Goal: Transaction & Acquisition: Subscribe to service/newsletter

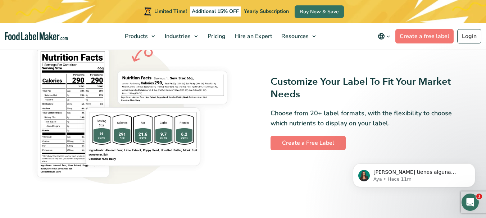
scroll to position [582, 0]
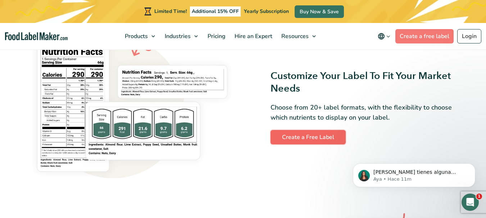
click at [294, 136] on link "Create a Free Label" at bounding box center [307, 137] width 75 height 14
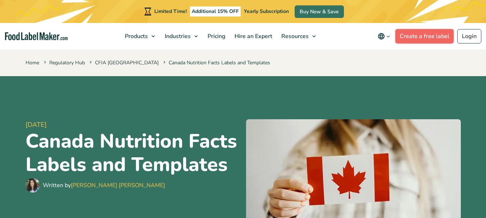
click at [426, 37] on link "Create a free label" at bounding box center [424, 36] width 58 height 14
